Goal: Use online tool/utility: Utilize a website feature to perform a specific function

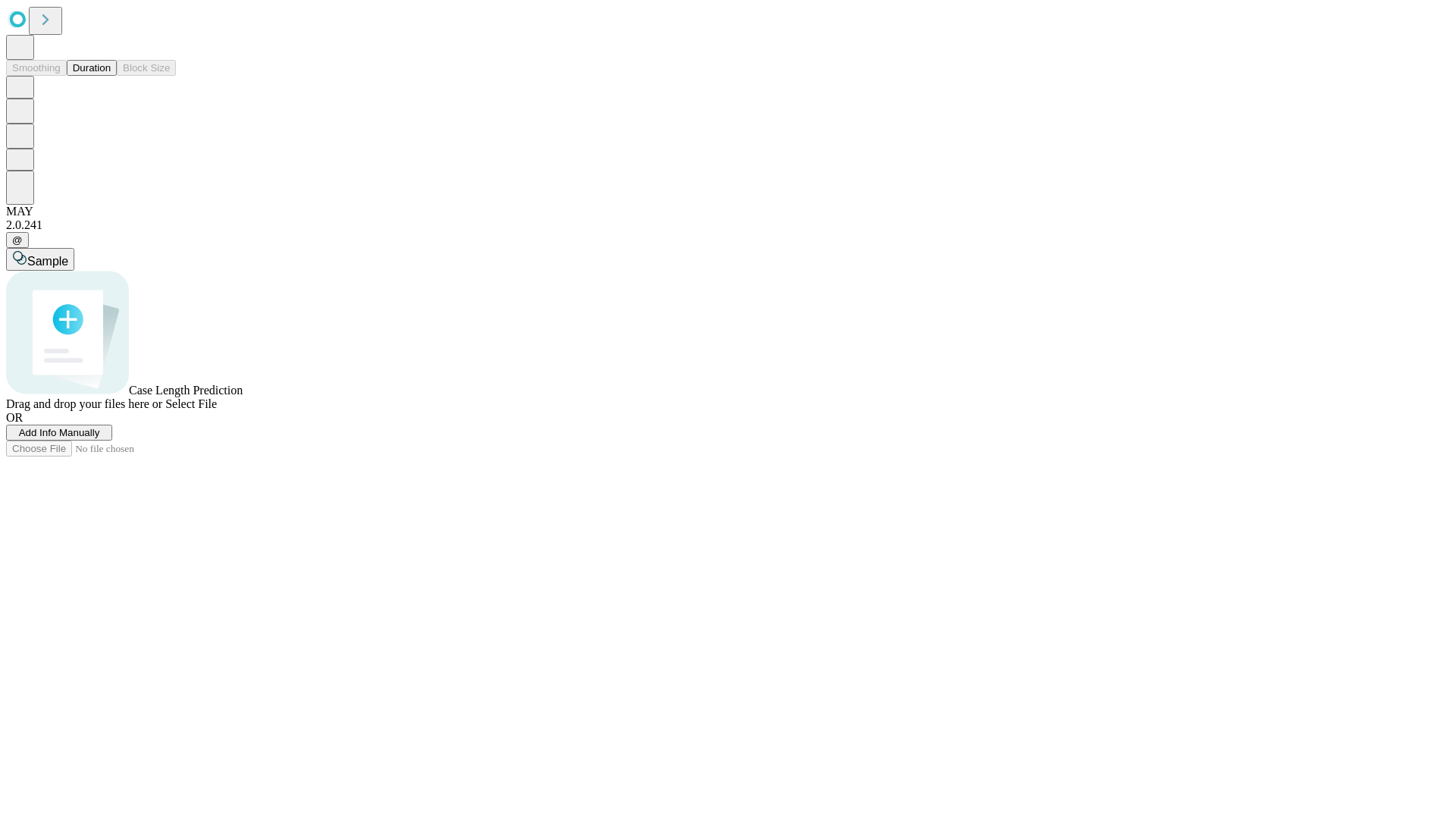
click at [217, 410] on span "Select File" at bounding box center [191, 404] width 51 height 13
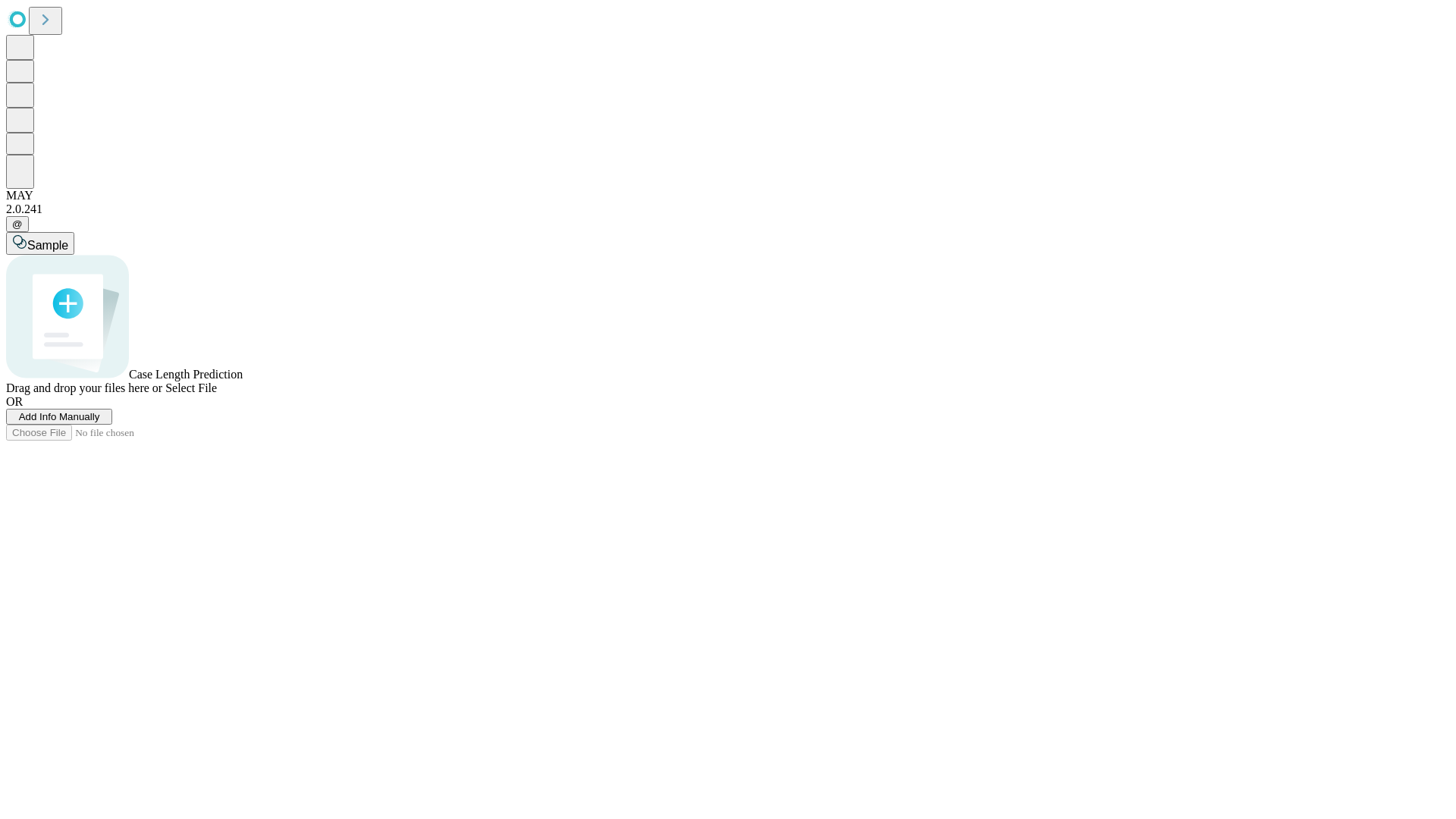
click at [217, 394] on span "Select File" at bounding box center [191, 388] width 51 height 13
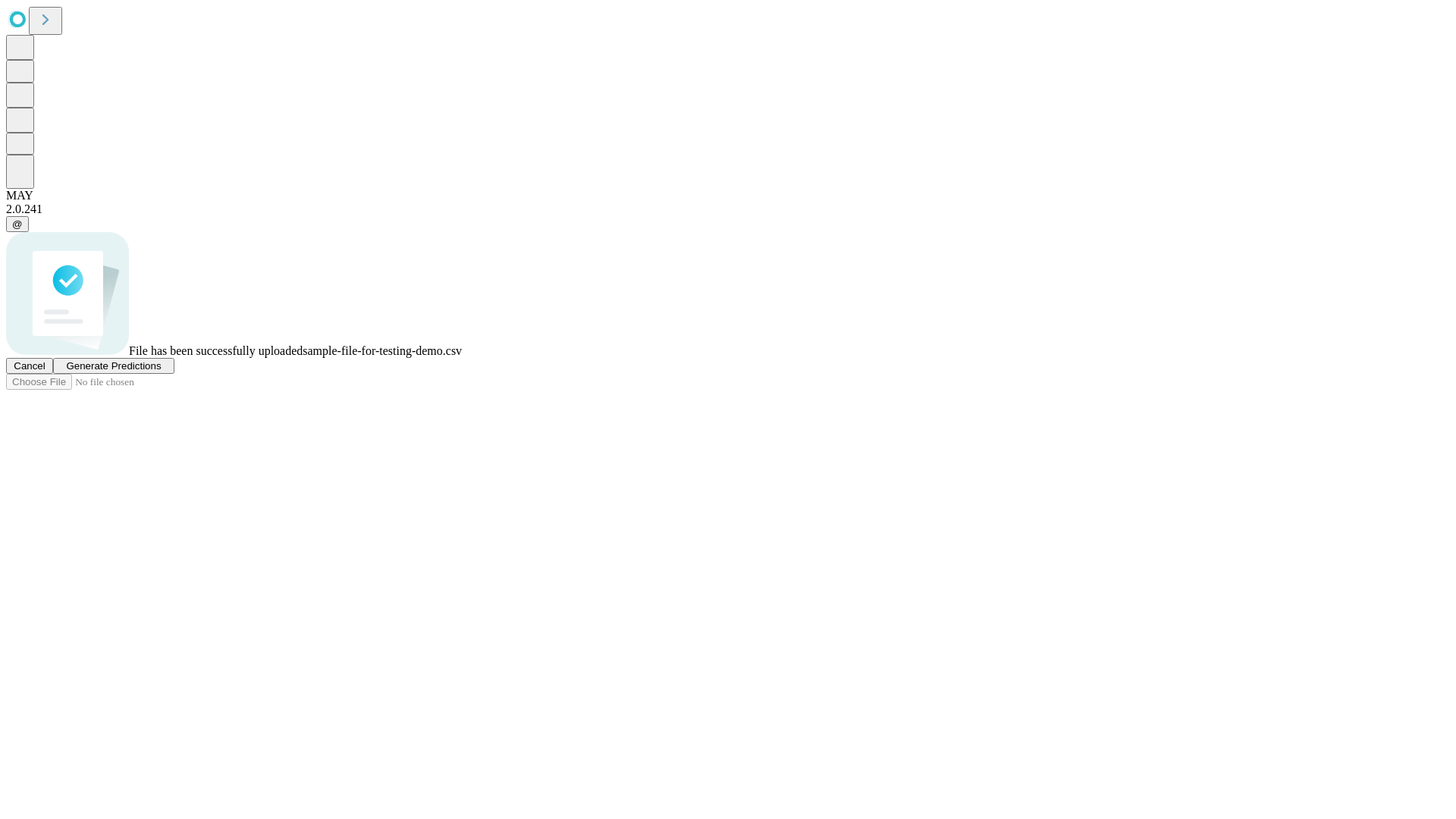
click at [161, 371] on span "Generate Predictions" at bounding box center [113, 366] width 95 height 11
